Goal: Go to known website: Go to known website

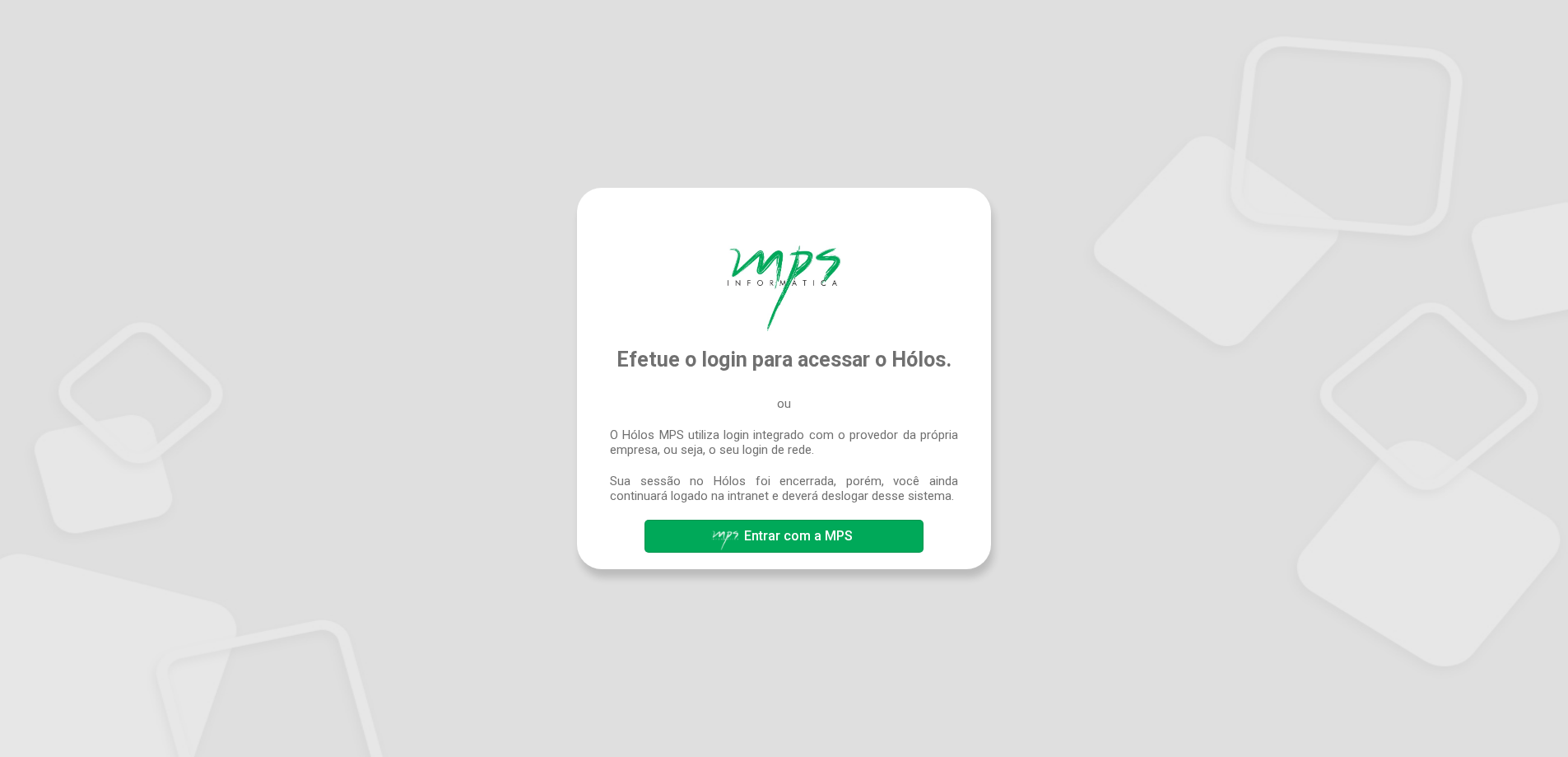
click at [721, 536] on div "button" at bounding box center [726, 540] width 28 height 20
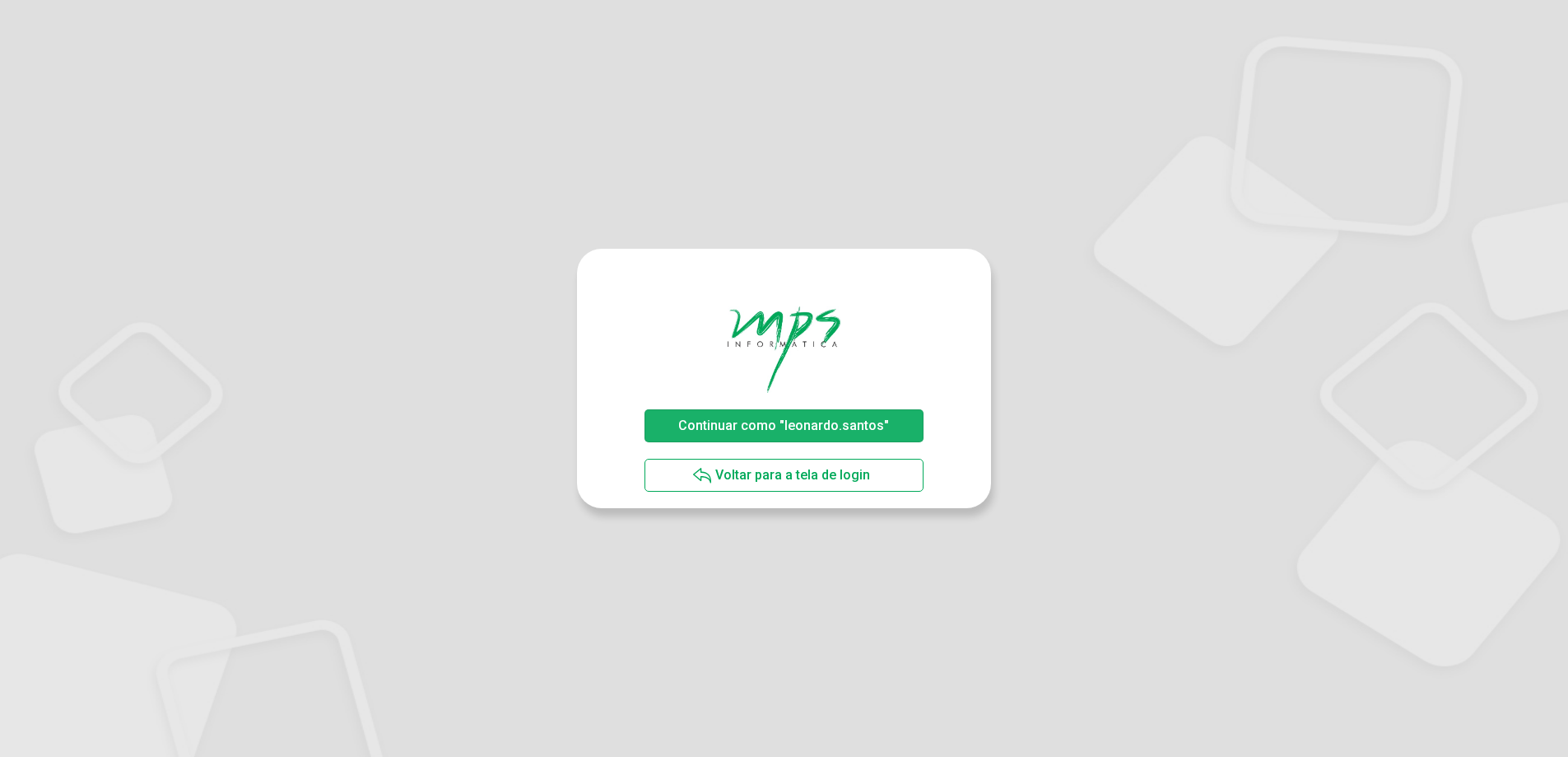
click at [792, 432] on span "Continuar como "leonardo.santos"" at bounding box center [784, 426] width 211 height 16
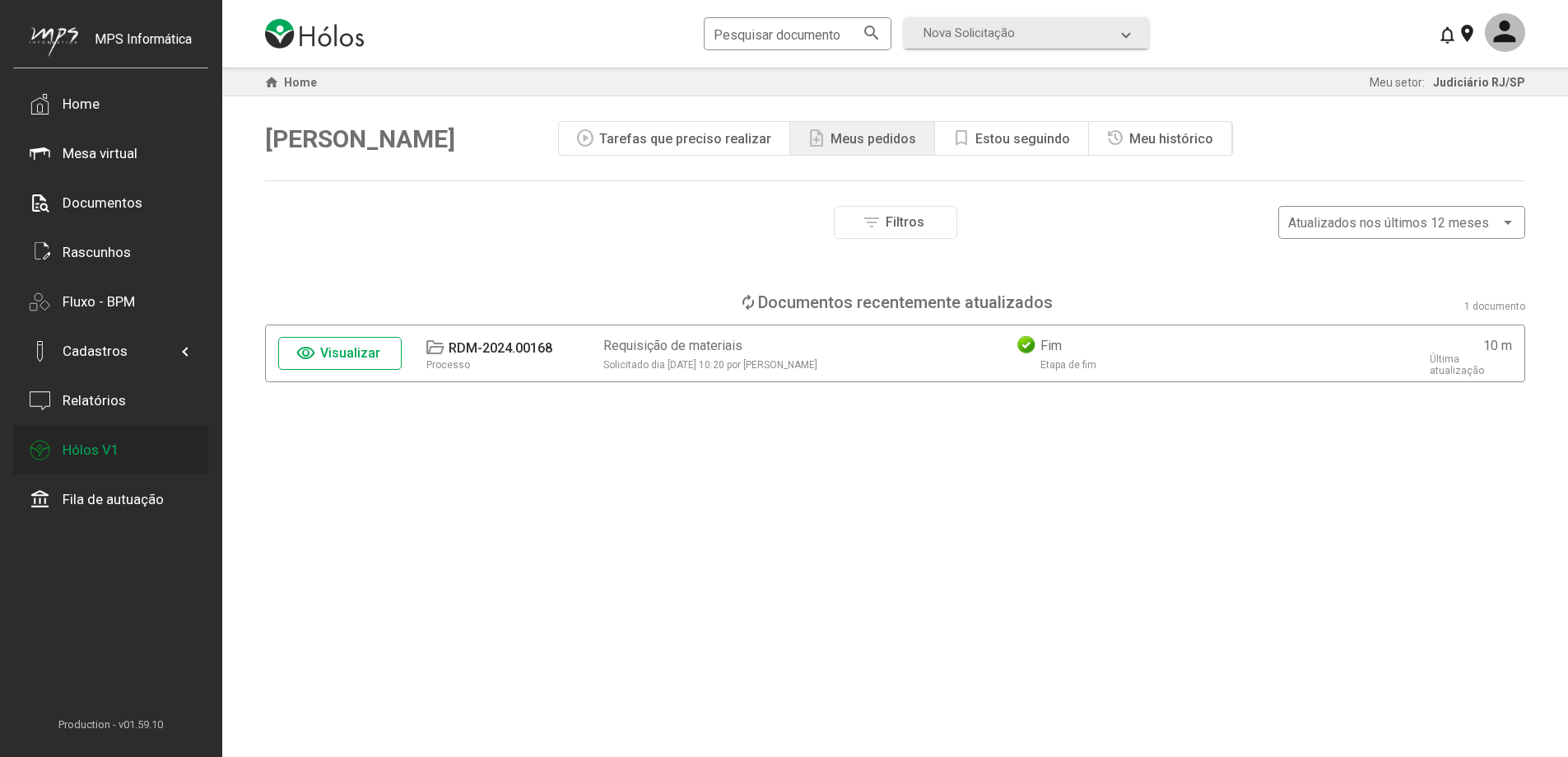
click at [106, 452] on div "Hólos V1" at bounding box center [91, 450] width 57 height 16
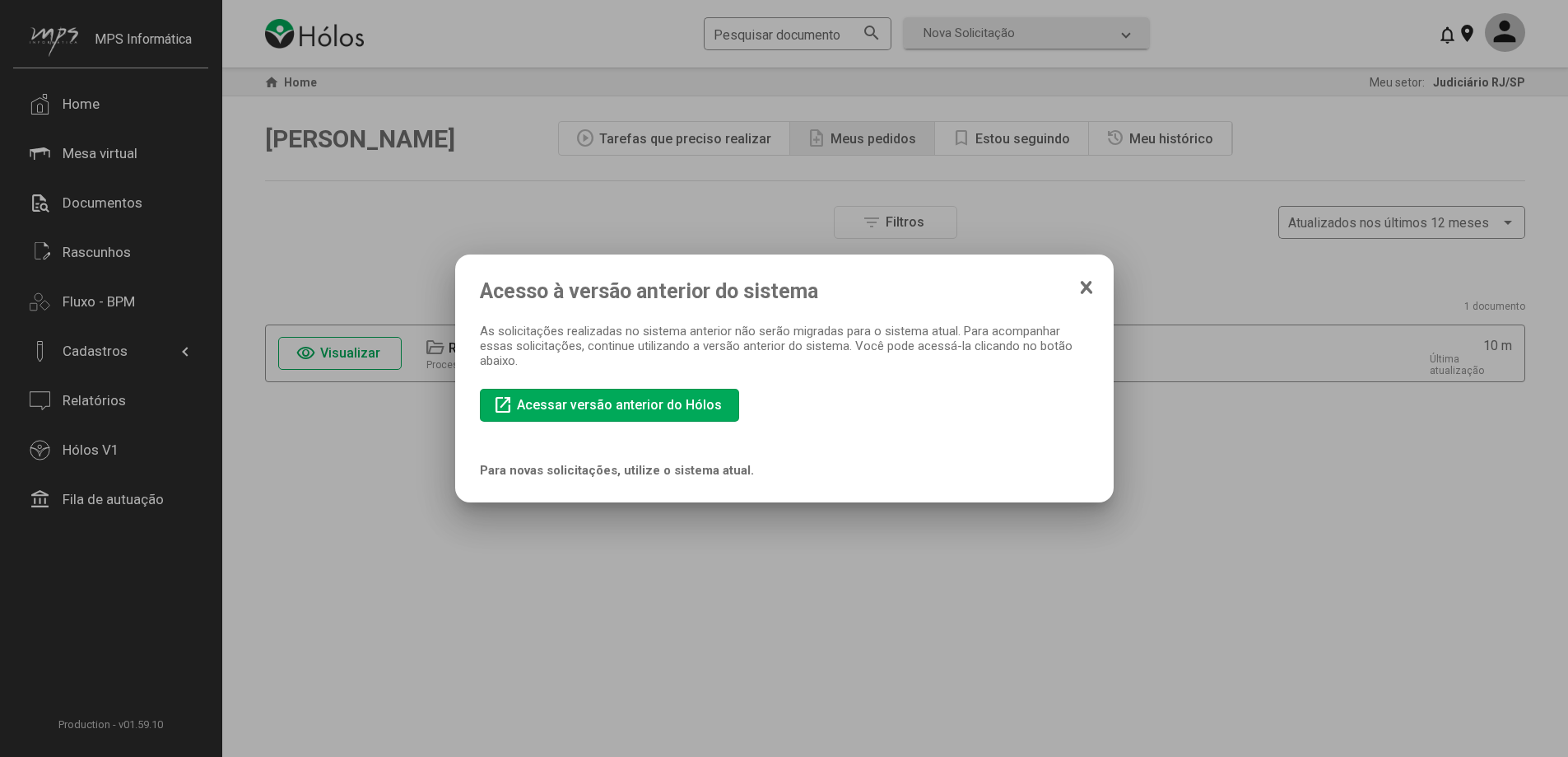
click at [626, 413] on span "open_in_new Acessar versão anterior do Hólos" at bounding box center [610, 405] width 233 height 28
click at [1088, 287] on icon at bounding box center [1086, 287] width 13 height 16
